Goal: Task Accomplishment & Management: Manage account settings

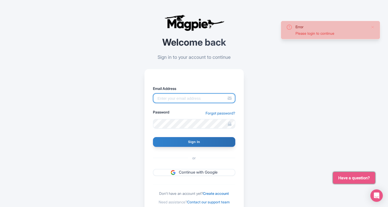
type input "info@miamionthewater.com"
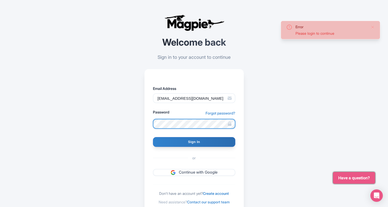
click at [194, 142] on input "Sign In" at bounding box center [194, 142] width 82 height 10
type input "Signing in..."
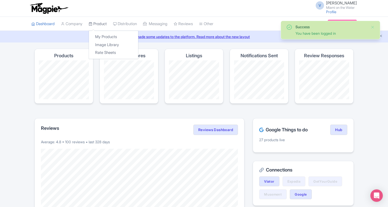
click at [102, 23] on link "Product" at bounding box center [98, 24] width 18 height 14
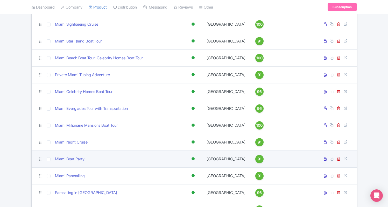
scroll to position [148, 0]
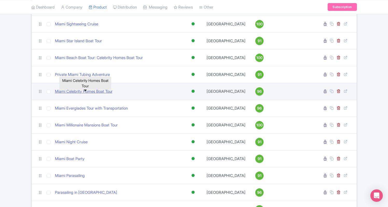
click at [98, 93] on link "Miami Celebrity Homes Boat Tour" at bounding box center [84, 92] width 58 height 6
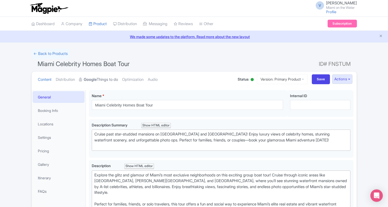
click at [97, 78] on strong "Google" at bounding box center [90, 80] width 13 height 6
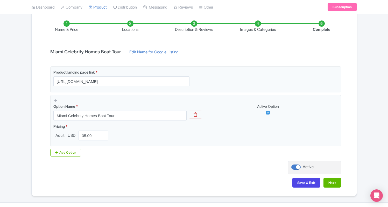
scroll to position [85, 0]
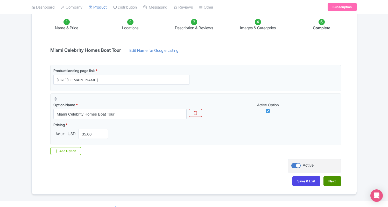
click at [330, 179] on button "Next" at bounding box center [332, 181] width 18 height 10
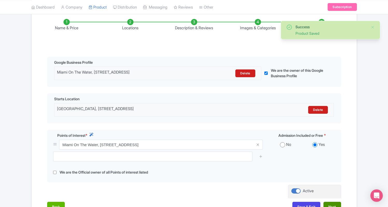
click at [332, 203] on button "Next" at bounding box center [332, 207] width 18 height 10
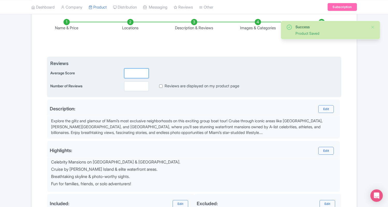
click at [135, 74] on input "number" at bounding box center [136, 73] width 25 height 10
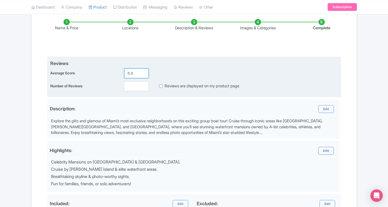
type input "5.0"
click at [137, 87] on input "number" at bounding box center [136, 86] width 25 height 10
type input "1432"
click at [159, 85] on input "Reviews are displayed on my product page" at bounding box center [160, 86] width 3 height 6
checkbox input "true"
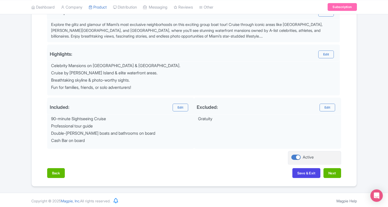
scroll to position [181, 0]
click at [314, 170] on button "Save & Exit" at bounding box center [306, 174] width 28 height 10
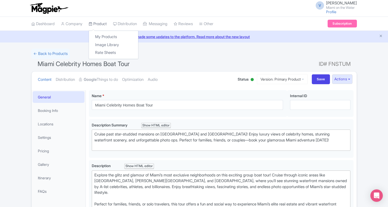
click at [103, 25] on link "Product" at bounding box center [98, 24] width 18 height 14
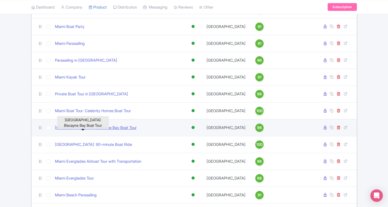
scroll to position [284, 0]
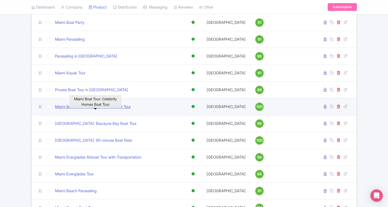
click at [117, 110] on link "Miami Boat Tour: Celebrity Homes Boat Tour" at bounding box center [93, 107] width 76 height 6
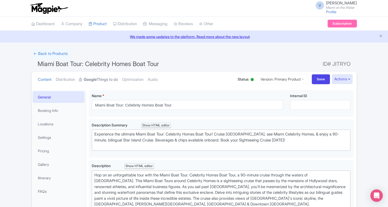
click at [94, 79] on strong "Google" at bounding box center [90, 80] width 13 height 6
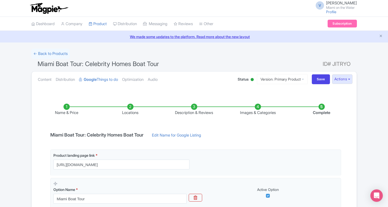
click at [205, 113] on li "Description & Reviews" at bounding box center [194, 110] width 64 height 12
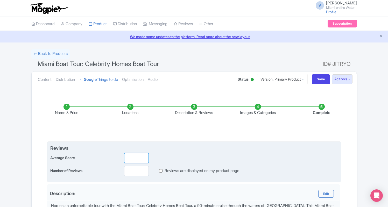
click at [129, 158] on input "number" at bounding box center [136, 158] width 25 height 10
type input "5.0"
click at [138, 171] on input "number" at bounding box center [136, 171] width 25 height 10
type input "1632"
click at [188, 171] on label "Reviews are displayed on my product page" at bounding box center [202, 171] width 75 height 6
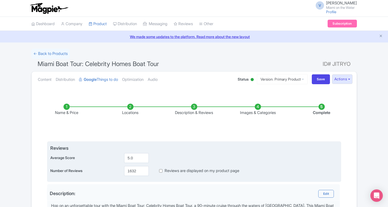
click at [162, 171] on input "Reviews are displayed on my product page" at bounding box center [160, 171] width 3 height 6
checkbox input "true"
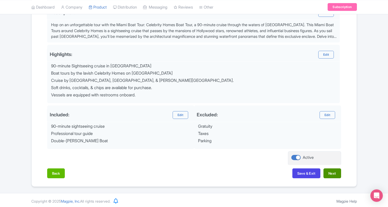
scroll to position [181, 0]
click at [335, 170] on button "Next" at bounding box center [332, 174] width 18 height 10
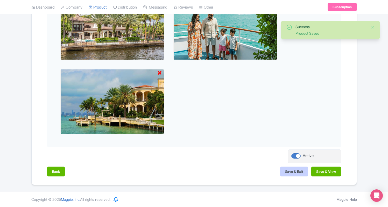
scroll to position [455, 0]
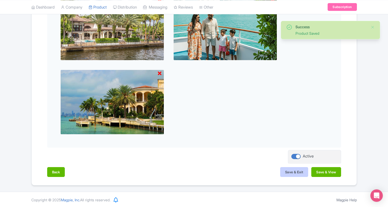
click at [289, 173] on button "Save & Exit" at bounding box center [294, 172] width 28 height 10
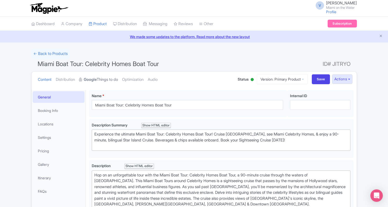
click at [111, 78] on link "Google Things to do" at bounding box center [98, 80] width 39 height 16
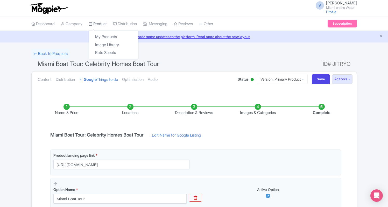
click at [100, 24] on link "Product" at bounding box center [98, 24] width 18 height 14
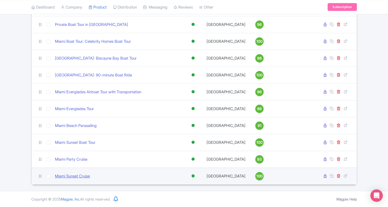
scroll to position [356, 0]
click at [75, 176] on link "Miami Sunset Cruise" at bounding box center [72, 176] width 35 height 6
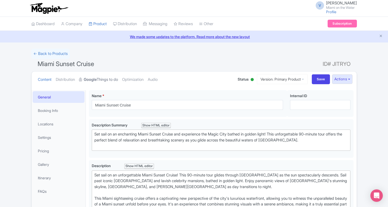
click at [112, 77] on link "Google Things to do" at bounding box center [98, 80] width 39 height 16
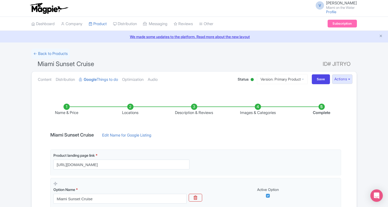
click at [187, 108] on li "Description & Reviews" at bounding box center [194, 110] width 64 height 12
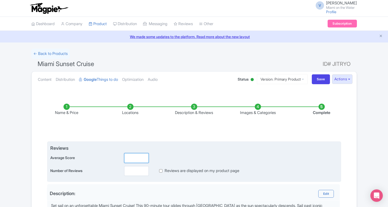
click at [131, 155] on input "number" at bounding box center [136, 158] width 25 height 10
type input "5.0"
click at [128, 170] on input "number" at bounding box center [136, 171] width 25 height 10
type input "1478"
click at [164, 170] on div "Reviews are displayed on my product page" at bounding box center [195, 171] width 88 height 6
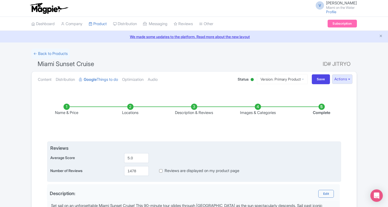
click at [161, 169] on input "Reviews are displayed on my product page" at bounding box center [160, 171] width 3 height 6
checkbox input "true"
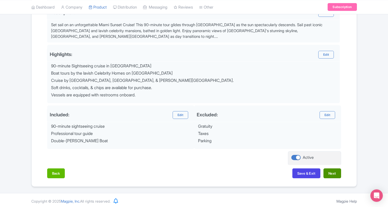
scroll to position [181, 0]
click at [315, 172] on button "Save & Exit" at bounding box center [306, 174] width 28 height 10
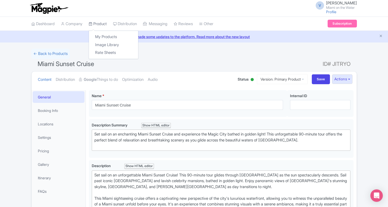
click at [105, 26] on link "Product" at bounding box center [98, 24] width 18 height 14
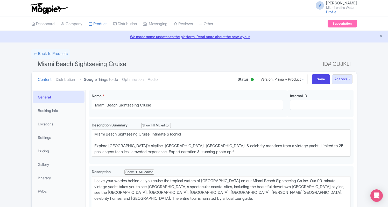
click at [102, 80] on link "Google Things to do" at bounding box center [98, 80] width 39 height 16
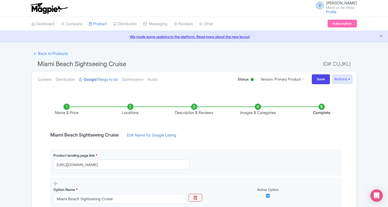
click at [197, 108] on li "Description & Reviews" at bounding box center [194, 110] width 64 height 12
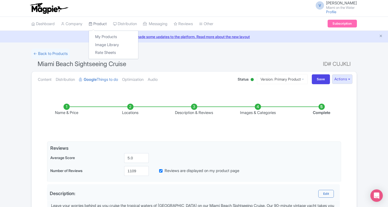
click at [100, 23] on link "Product" at bounding box center [98, 24] width 18 height 14
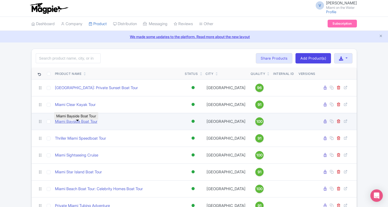
click at [89, 125] on link "Miami Bayside Boat Tour" at bounding box center [76, 122] width 42 height 6
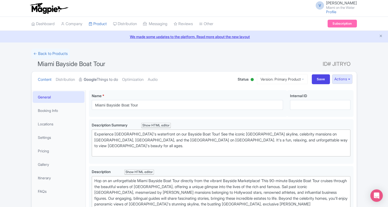
click at [108, 79] on link "Google Things to do" at bounding box center [98, 80] width 39 height 16
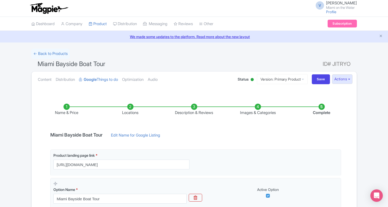
click at [198, 107] on li "Description & Reviews" at bounding box center [194, 110] width 64 height 12
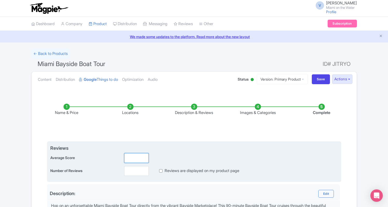
click at [132, 158] on input "number" at bounding box center [136, 158] width 25 height 10
type input "5.0"
click at [136, 171] on input "number" at bounding box center [136, 171] width 25 height 10
type input "1438"
click at [160, 170] on input "Reviews are displayed on my product page" at bounding box center [160, 171] width 3 height 6
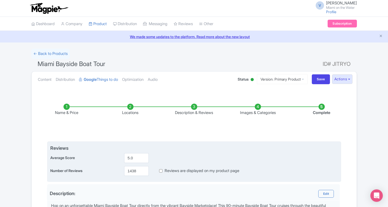
checkbox input "true"
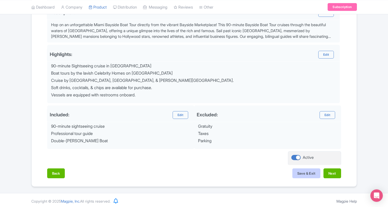
scroll to position [181, 0]
click at [308, 175] on button "Save & Exit" at bounding box center [306, 174] width 28 height 10
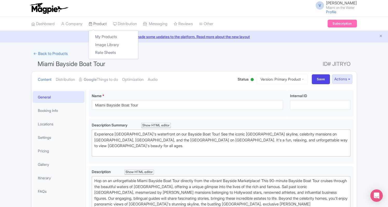
click at [105, 25] on link "Product" at bounding box center [98, 24] width 18 height 14
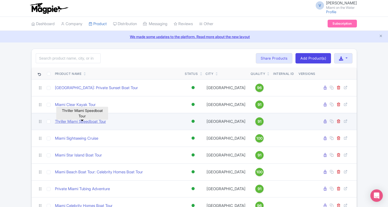
click at [94, 125] on link "Thriller Miami Speedboat Tour" at bounding box center [80, 122] width 51 height 6
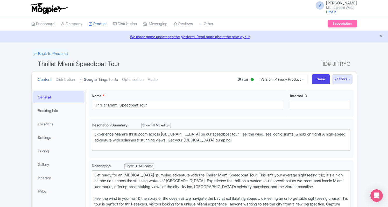
click at [96, 79] on strong "Google" at bounding box center [90, 80] width 13 height 6
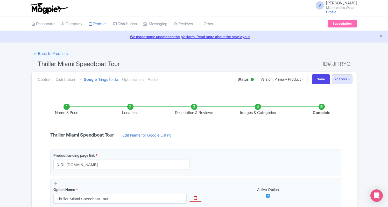
click at [183, 111] on li "Description & Reviews" at bounding box center [194, 110] width 64 height 12
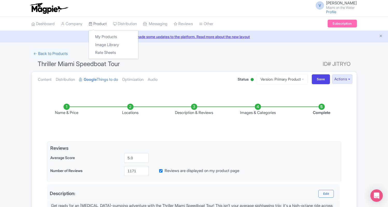
click at [101, 22] on link "Product" at bounding box center [98, 24] width 18 height 14
